Goal: Navigation & Orientation: Find specific page/section

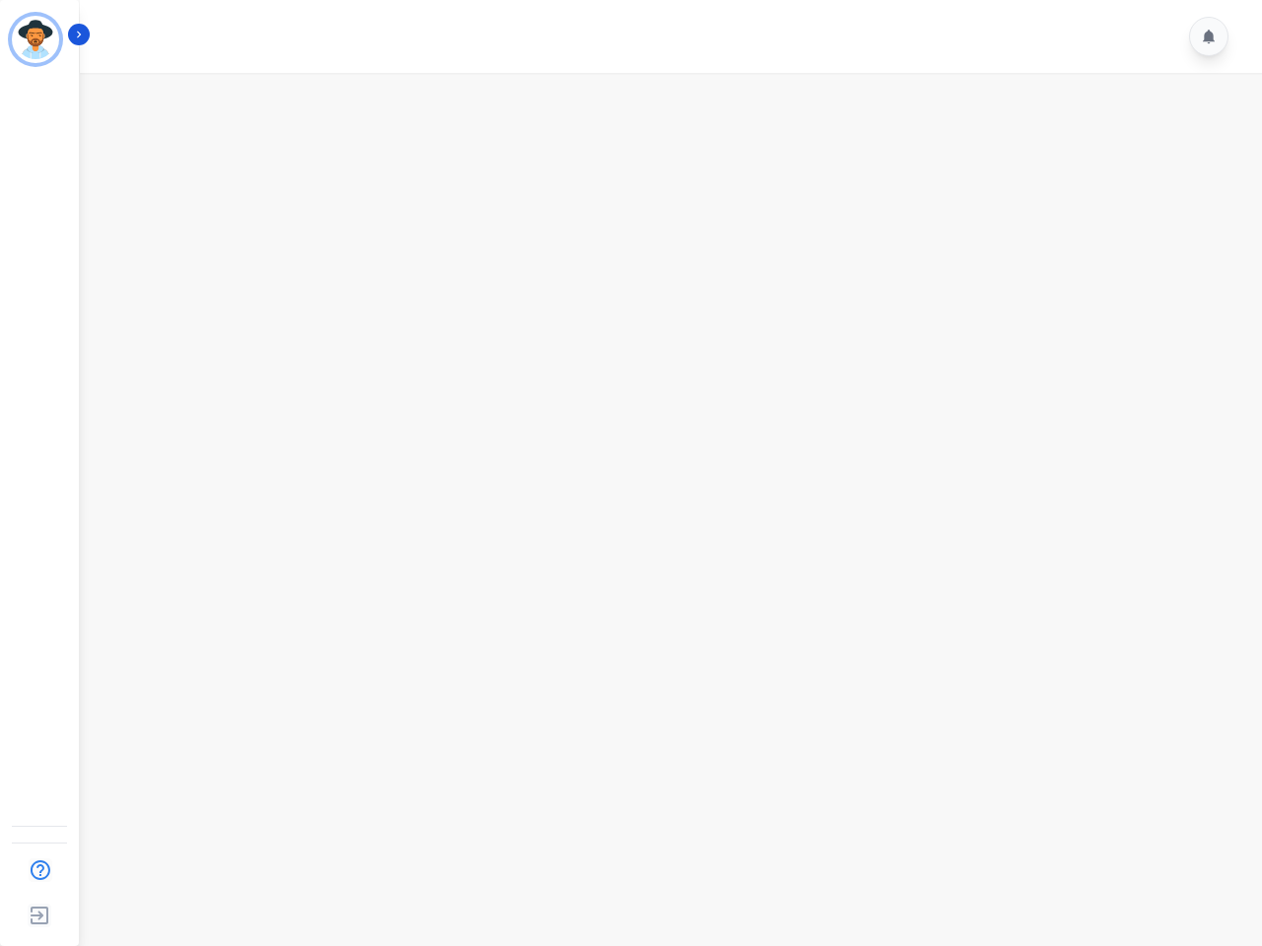
click at [35, 39] on img "Sidebar" at bounding box center [35, 39] width 47 height 47
click at [39, 871] on img "Sidebar" at bounding box center [40, 870] width 36 height 37
click at [39, 916] on img "Sidebar" at bounding box center [39, 915] width 35 height 37
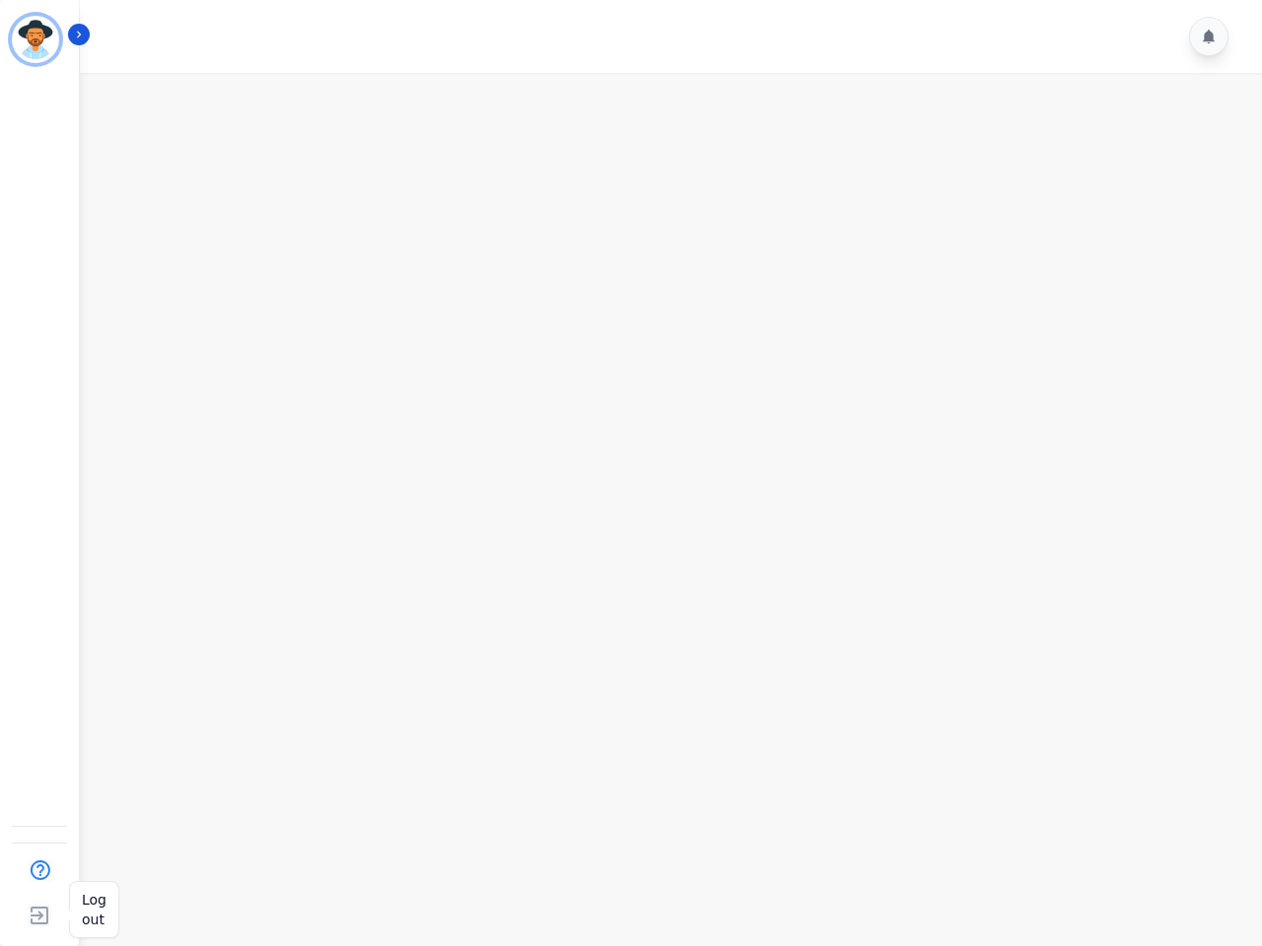
click at [39, 916] on img "Sidebar" at bounding box center [39, 915] width 35 height 37
click at [79, 35] on icon "Sidebar" at bounding box center [79, 35] width 14 height 14
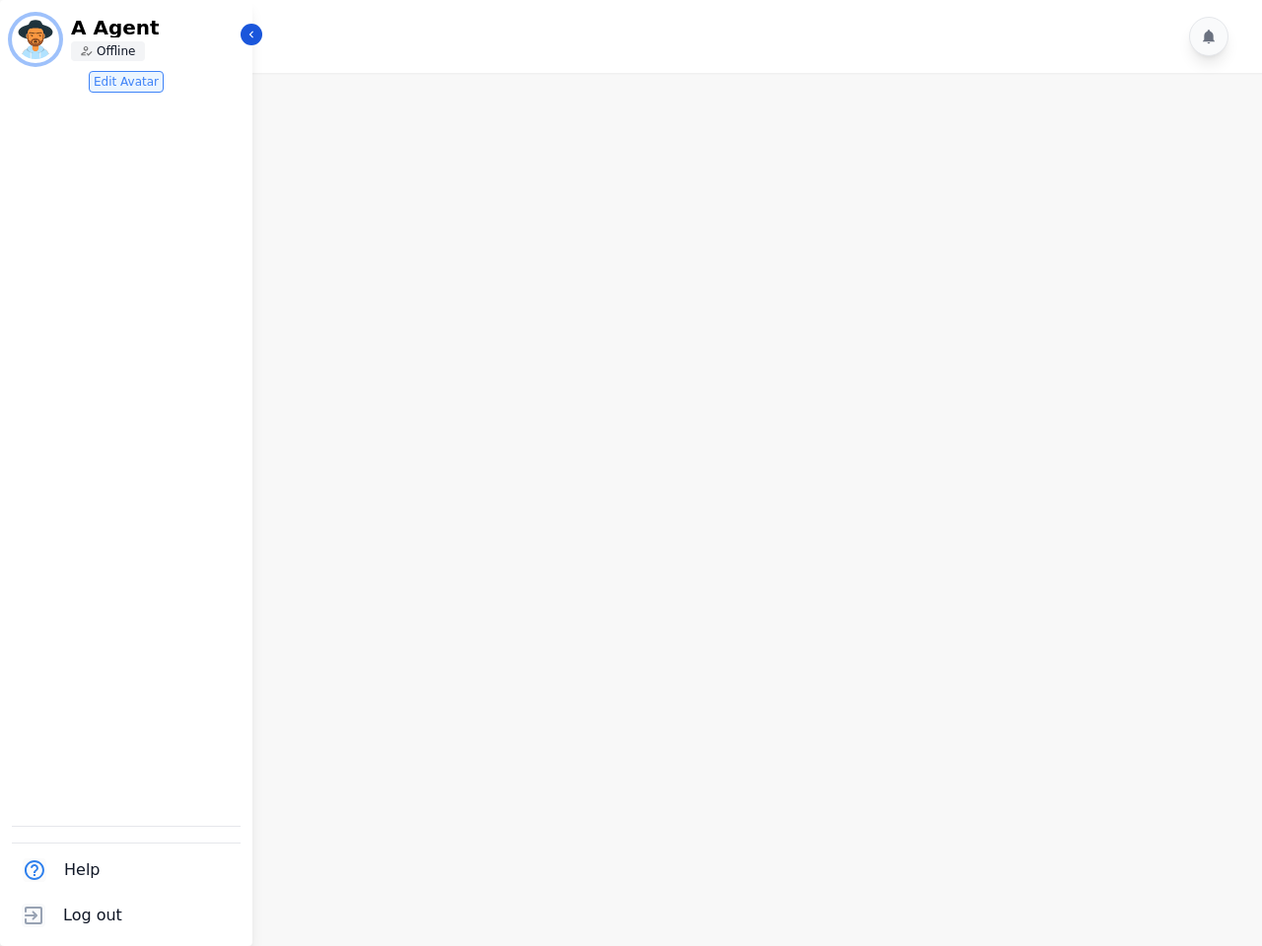
click at [1209, 36] on icon at bounding box center [1209, 37] width 12 height 14
